Goal: Task Accomplishment & Management: Manage account settings

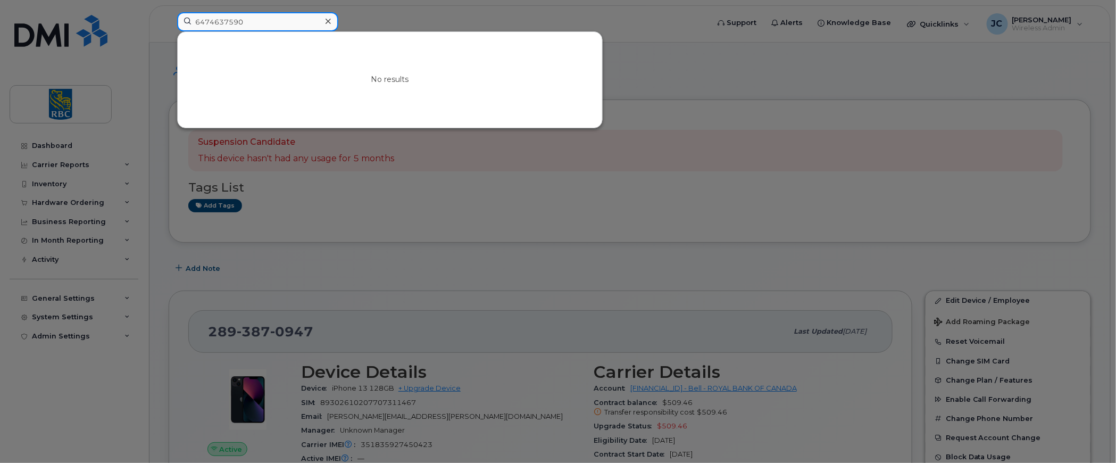
drag, startPoint x: 269, startPoint y: 20, endPoint x: 60, endPoint y: 5, distance: 209.0
click at [169, 12] on div "6474637590 No results" at bounding box center [439, 23] width 541 height 23
paste input "7802182532"
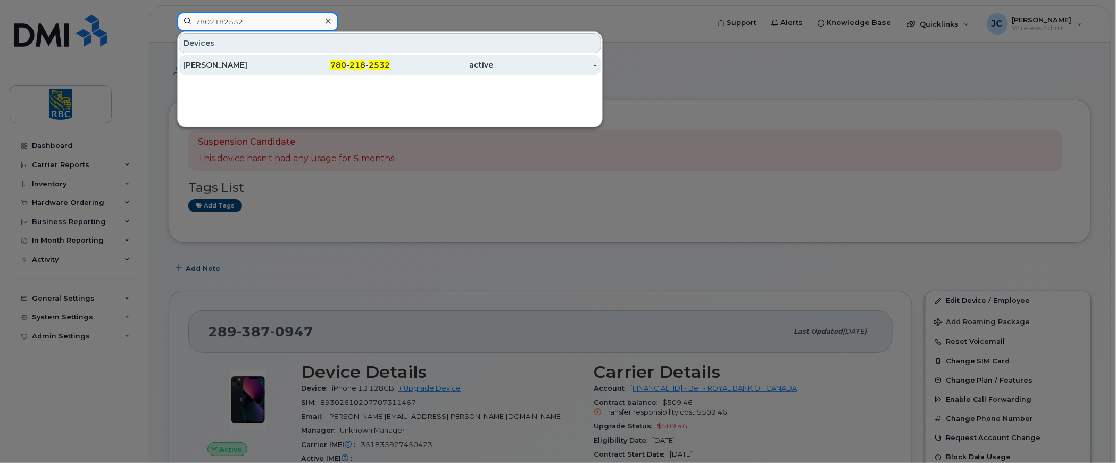
type input "7802182532"
click at [222, 58] on div "[PERSON_NAME]" at bounding box center [235, 64] width 104 height 19
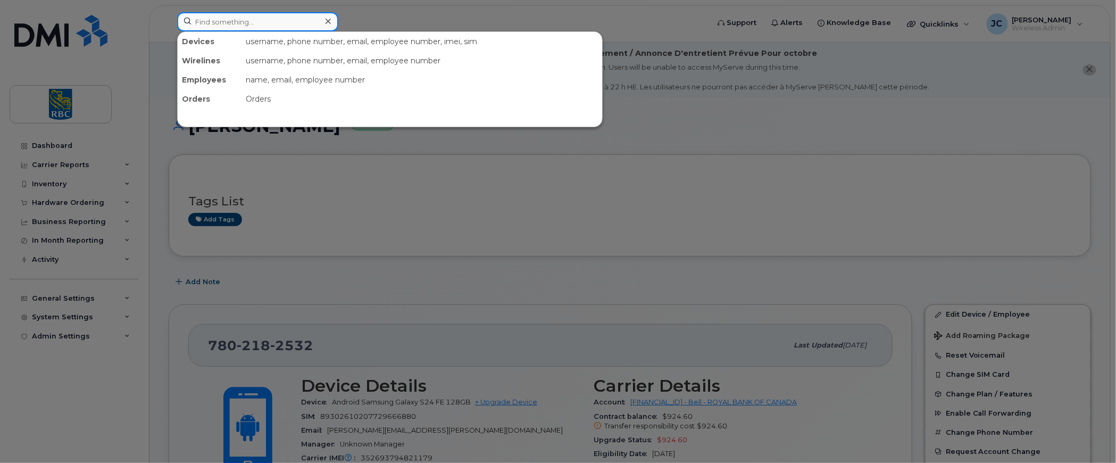
click at [254, 25] on input at bounding box center [257, 21] width 161 height 19
paste input "[PHONE_NUMBER]"
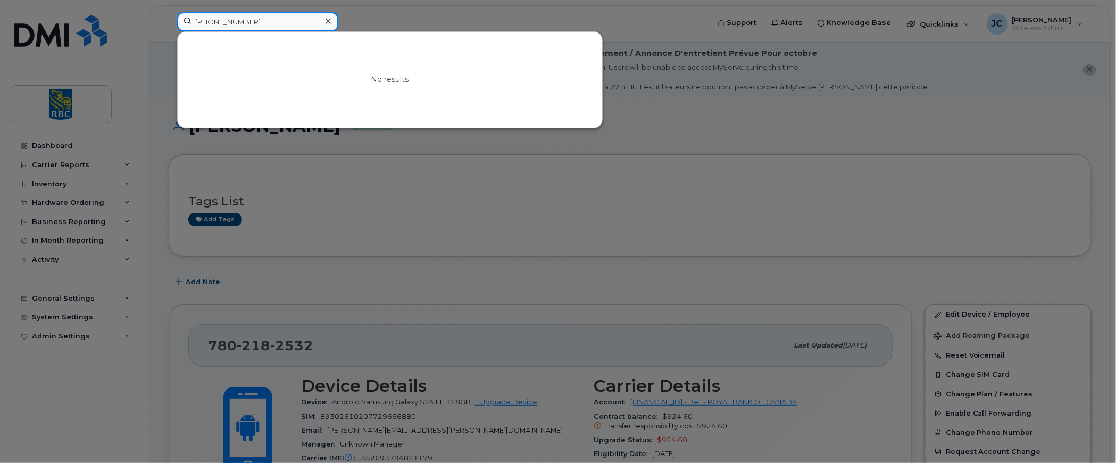
click at [213, 21] on input "[PHONE_NUMBER]" at bounding box center [257, 21] width 161 height 19
type input "7802182535"
drag, startPoint x: 269, startPoint y: 24, endPoint x: 123, endPoint y: 19, distance: 146.3
click at [169, 19] on div "7802182535 No results" at bounding box center [439, 23] width 541 height 23
click at [723, 116] on div at bounding box center [558, 231] width 1116 height 463
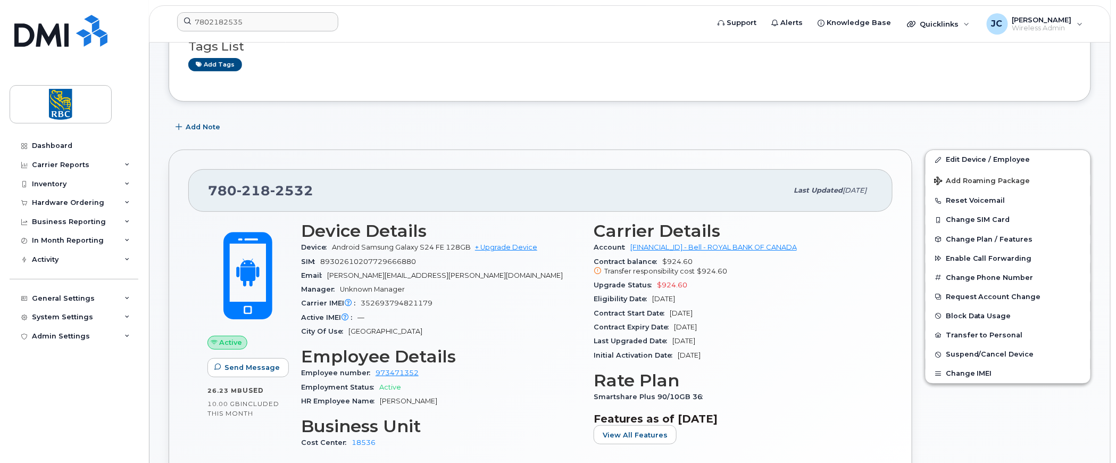
scroll to position [160, 0]
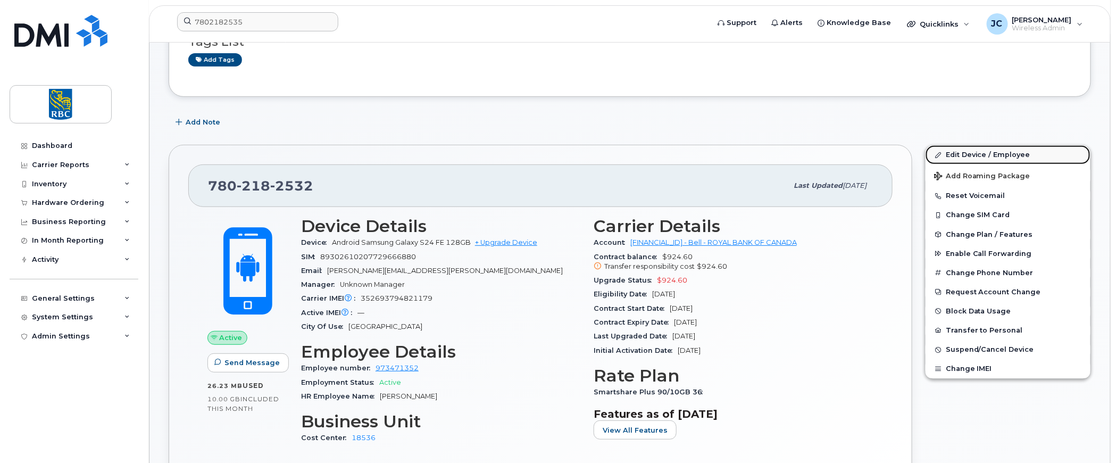
click at [988, 146] on link "Edit Device / Employee" at bounding box center [1007, 154] width 165 height 19
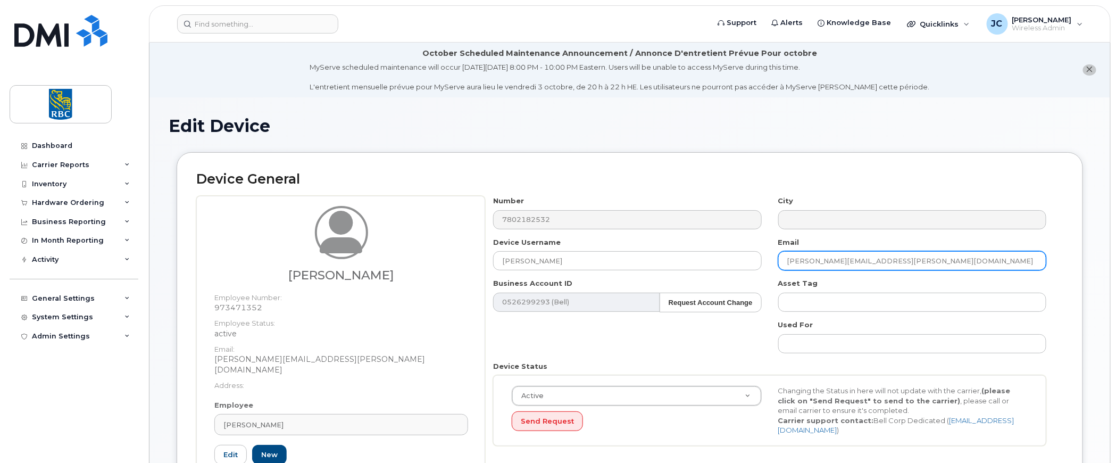
drag, startPoint x: 919, startPoint y: 258, endPoint x: 432, endPoint y: 238, distance: 487.5
click at [432, 238] on div "[PERSON_NAME] Employee Number: 973471352 Employee Status: active Email: [PERSON…" at bounding box center [629, 350] width 867 height 309
paste input "[PERSON_NAME].[PERSON_NAME]"
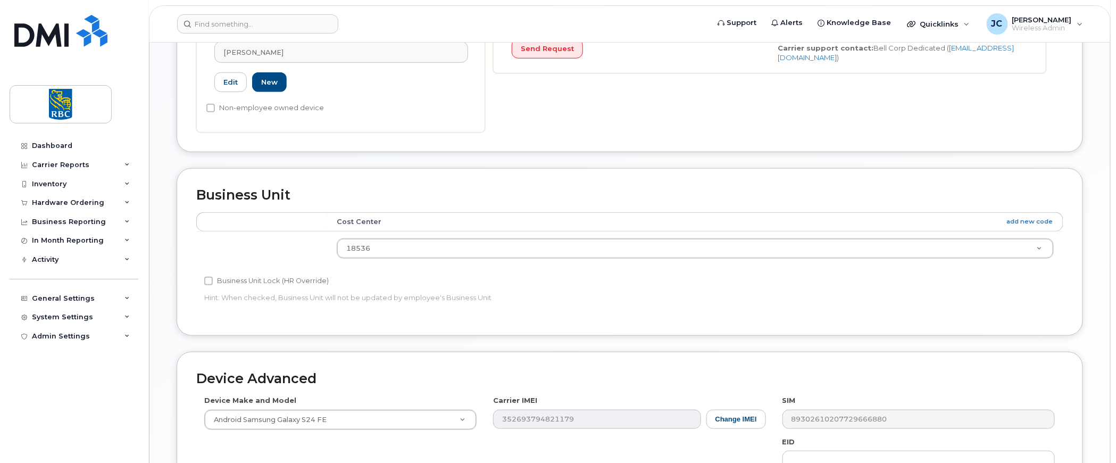
scroll to position [564, 0]
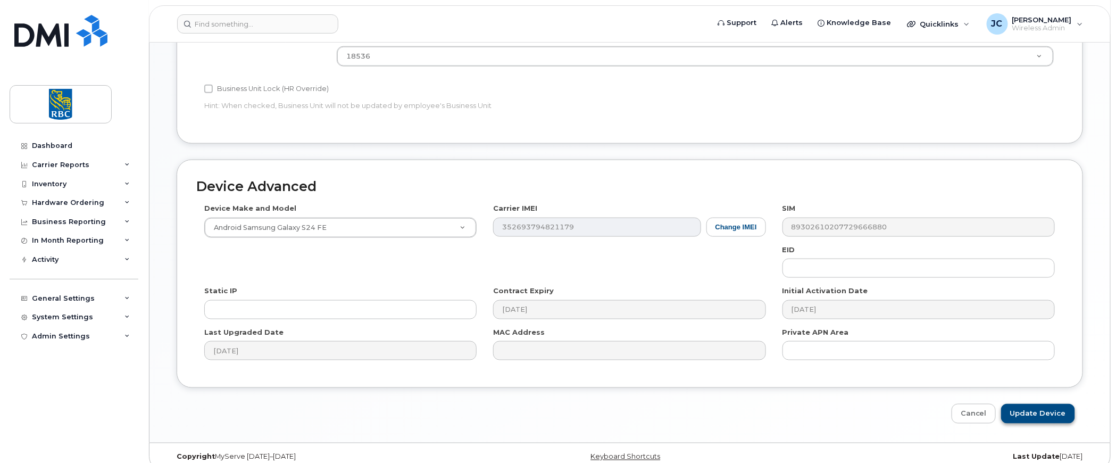
type input "[PERSON_NAME][EMAIL_ADDRESS][PERSON_NAME][DOMAIN_NAME]"
click at [1038, 404] on input "Update Device" at bounding box center [1038, 414] width 74 height 20
type input "Saving..."
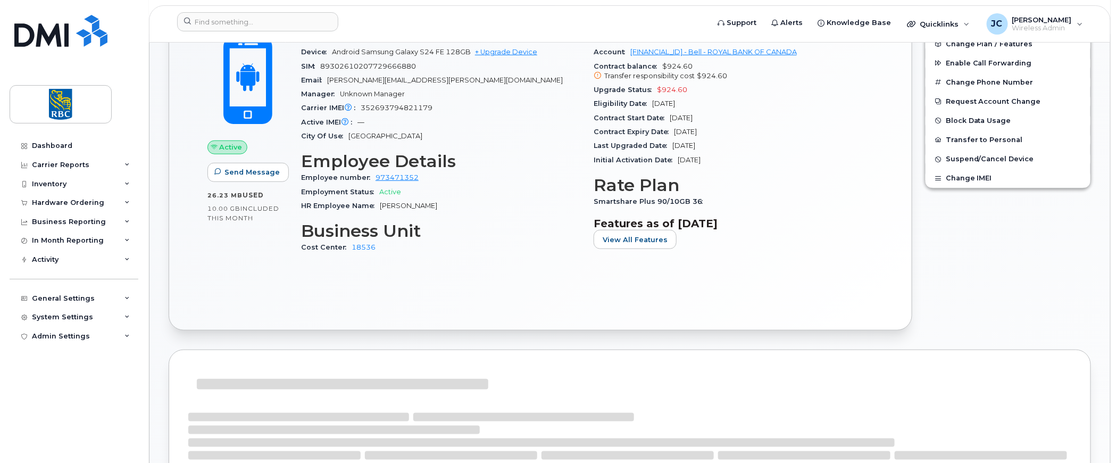
scroll to position [372, 0]
